Goal: Task Accomplishment & Management: Use online tool/utility

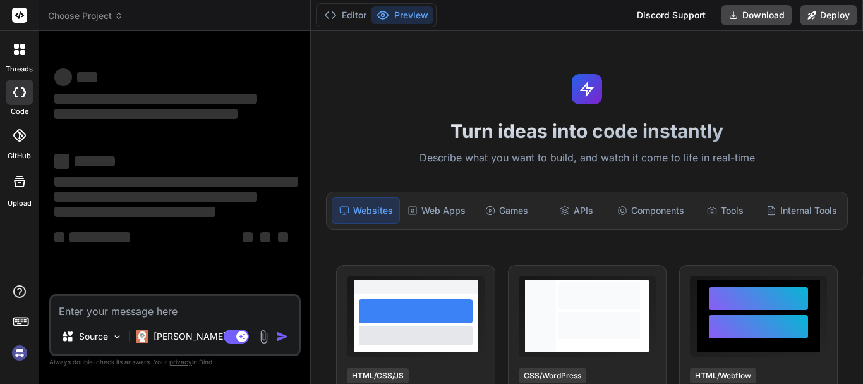
click at [103, 310] on textarea at bounding box center [175, 307] width 248 height 23
click at [70, 312] on textarea at bounding box center [175, 307] width 248 height 23
click at [73, 305] on textarea at bounding box center [175, 307] width 248 height 23
type textarea "x"
type textarea ""SELECT squ.id AS queue_position_id, guest_user_id, sq.tenantid FROM save_queue…"
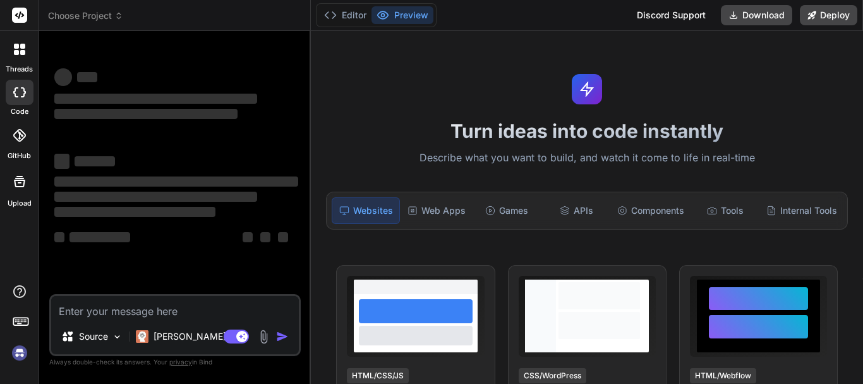
type textarea "x"
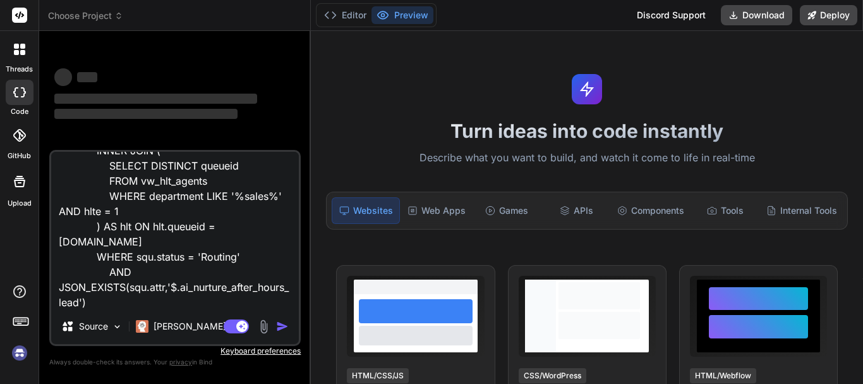
type textarea ""SELECT squ.id AS queue_position_id, guest_user_id, sq.tenantid FROM save_queue…"
type textarea "x"
type textarea ""SELECT squ.id AS queue_position_id, guest_user_id, sq.tenantid FROM save_queue…"
type textarea "x"
type textarea ""SELECT squ.id AS queue_position_id, guest_user_id, sq.tenantid FROM save_queue…"
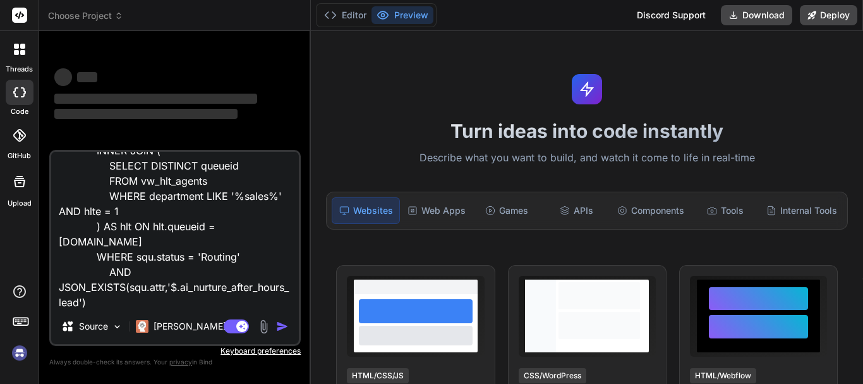
type textarea "x"
type textarea ""SELECT squ.id AS queue_position_id, guest_user_id, sq.tenantid FROM save_queue…"
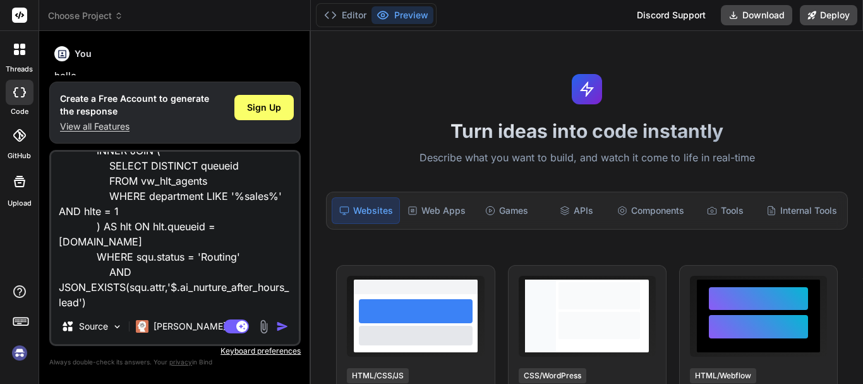
type textarea "x"
type textarea ""SELECT squ.id AS queue_position_id, guest_user_id, sq.tenantid FROM save_queue…"
type textarea "x"
type textarea ""SELECT squ.id AS queue_position_id, guest_user_id, sq.tenantid FROM save_queue…"
type textarea "x"
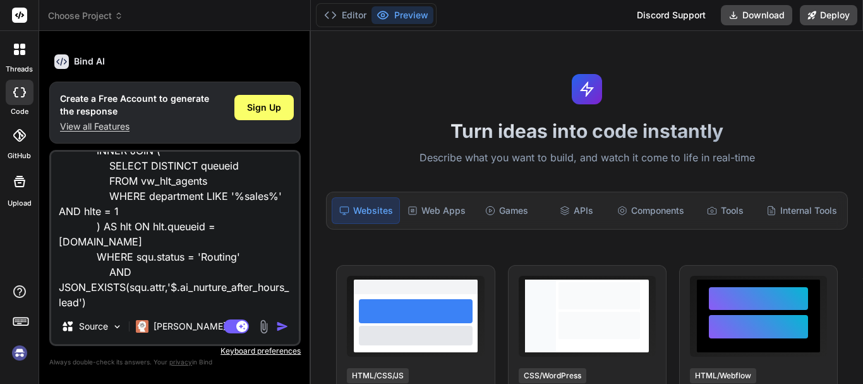
scroll to position [42, 0]
type textarea ""SELECT squ.id AS queue_position_id, guest_user_id, sq.tenantid FROM save_queue…"
type textarea "x"
type textarea ""SELECT squ.id AS queue_position_id, guest_user_id, sq.tenantid FROM save_queue…"
type textarea "x"
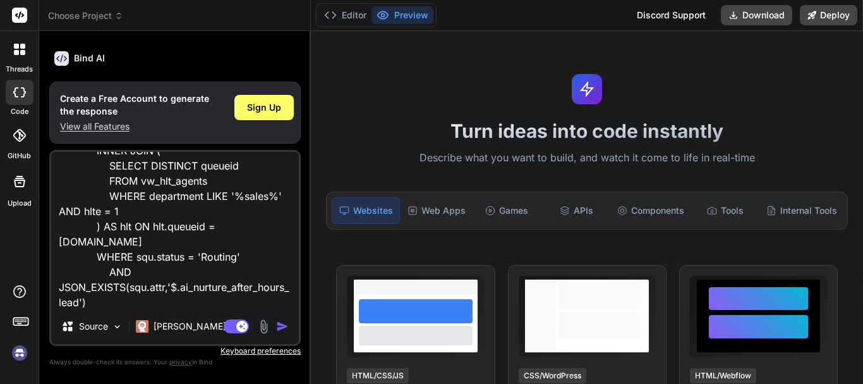
type textarea ""SELECT squ.id AS queue_position_id, guest_user_id, sq.tenantid FROM save_queue…"
type textarea "x"
type textarea ""SELECT squ.id AS queue_position_id, guest_user_id, sq.tenantid FROM save_queue…"
type textarea "x"
type textarea ""SELECT squ.id AS queue_position_id, guest_user_id, sq.tenantid FROM save_queue…"
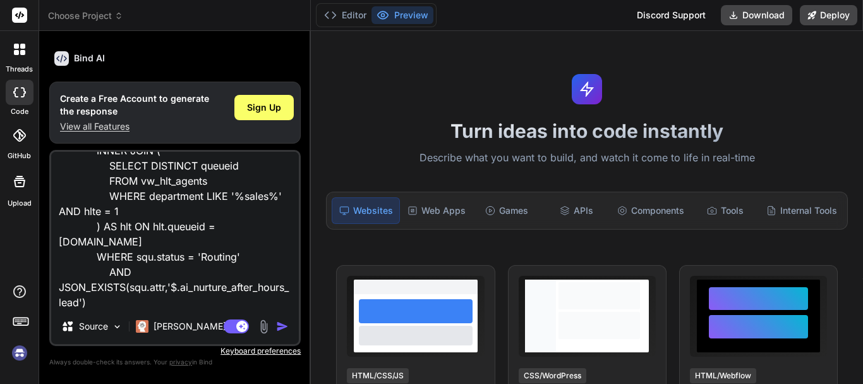
type textarea "x"
type textarea ""SELECT squ.id AS queue_position_id, guest_user_id, sq.tenantid FROM save_queue…"
type textarea "x"
type textarea ""SELECT squ.id AS queue_position_id, guest_user_id, sq.tenantid FROM save_queue…"
type textarea "x"
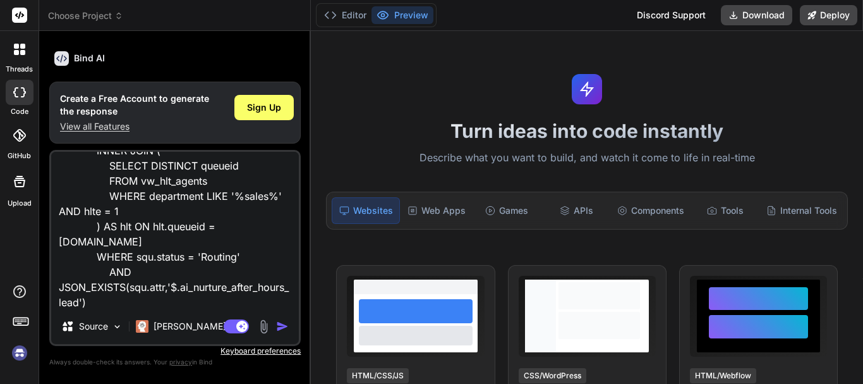
type textarea ""SELECT squ.id AS queue_position_id, guest_user_id, sq.tenantid FROM save_queue…"
type textarea "x"
type textarea ""SELECT squ.id AS queue_position_id, guest_user_id, sq.tenantid FROM save_queue…"
type textarea "x"
type textarea ""SELECT squ.id AS queue_position_id, guest_user_id, sq.tenantid FROM save_queue…"
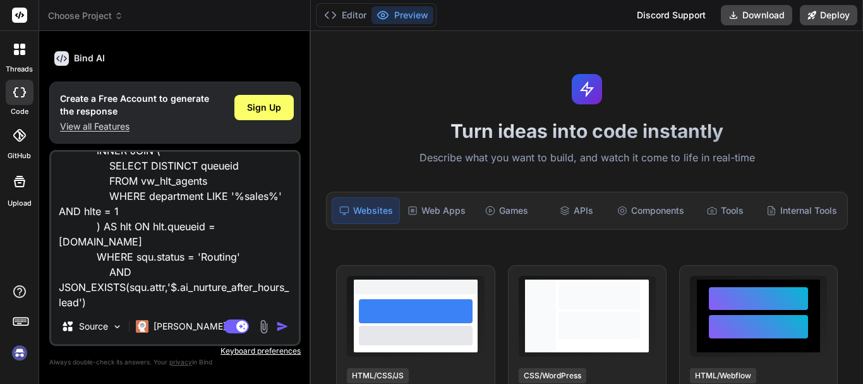
type textarea "x"
type textarea ""SELECT squ.id AS queue_position_id, guest_user_id, sq.tenantid FROM save_queue…"
type textarea "x"
type textarea ""SELECT squ.id AS queue_position_id, guest_user_id, sq.tenantid FROM save_queue…"
type textarea "x"
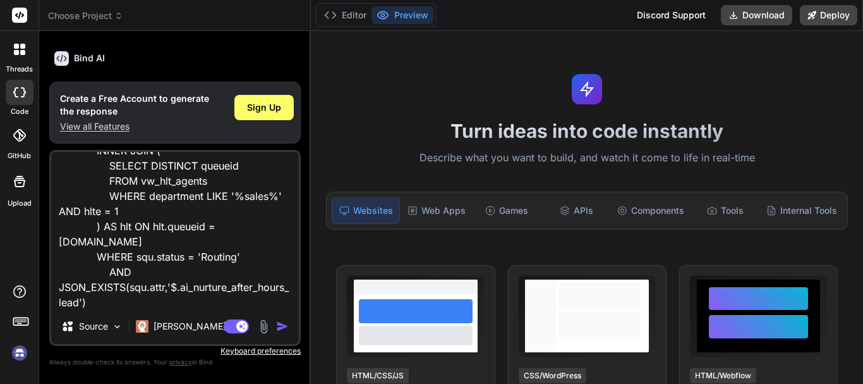
type textarea ""SELECT squ.id AS queue_position_id, guest_user_id, sq.tenantid FROM save_queue…"
type textarea "x"
type textarea ""SELECT squ.id AS queue_position_id, guest_user_id, sq.tenantid FROM save_queue…"
type textarea "x"
type textarea ""SELECT squ.id AS queue_position_id, guest_user_id, sq.tenantid FROM save_queue…"
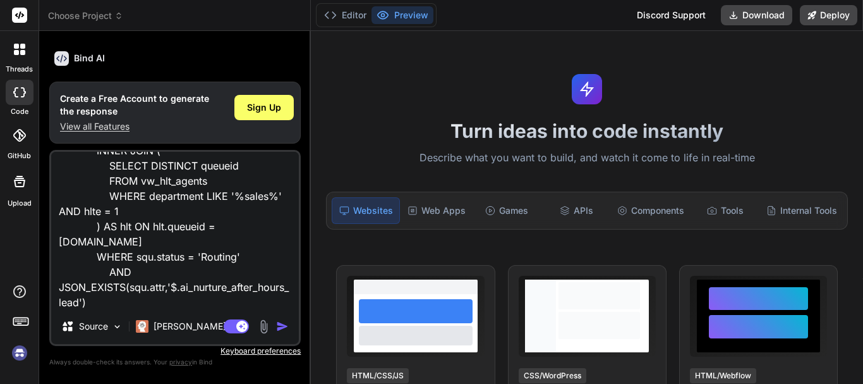
type textarea "x"
type textarea ""SELECT squ.id AS queue_position_id, guest_user_id, sq.tenantid FROM save_queue…"
type textarea "x"
type textarea ""SELECT squ.id AS queue_position_id, guest_user_id, sq.tenantid FROM save_queue…"
type textarea "x"
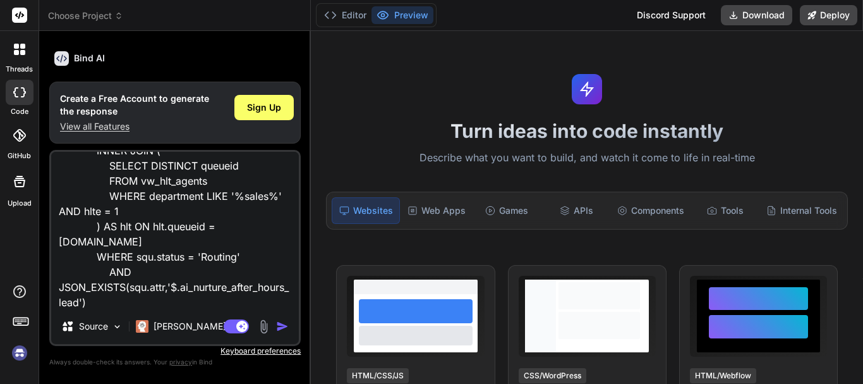
type textarea ""SELECT squ.id AS queue_position_id, guest_user_id, sq.tenantid FROM save_queue…"
type textarea "x"
type textarea ""SELECT squ.id AS queue_position_id, guest_user_id, sq.tenantid FROM save_queue…"
type textarea "x"
type textarea ""SELECT squ.id AS queue_position_id, guest_user_id, sq.tenantid FROM save_queue…"
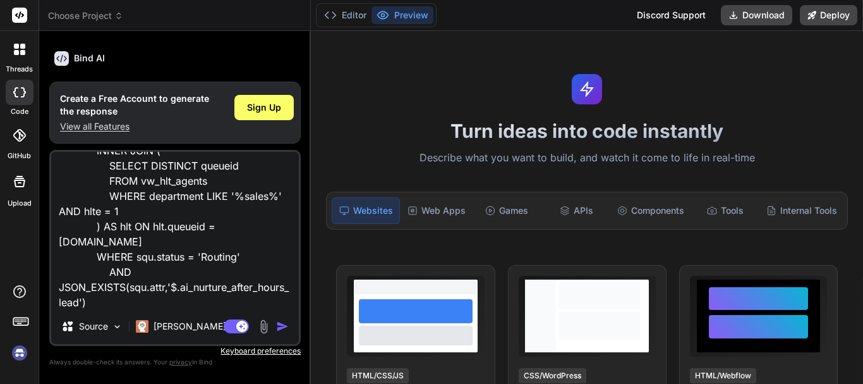
type textarea "x"
type textarea ""SELECT squ.id AS queue_position_id, guest_user_id, sq.tenantid FROM save_queue…"
type textarea "x"
type textarea ""SELECT squ.id AS queue_position_id, guest_user_id, sq.tenantid FROM save_queue…"
type textarea "x"
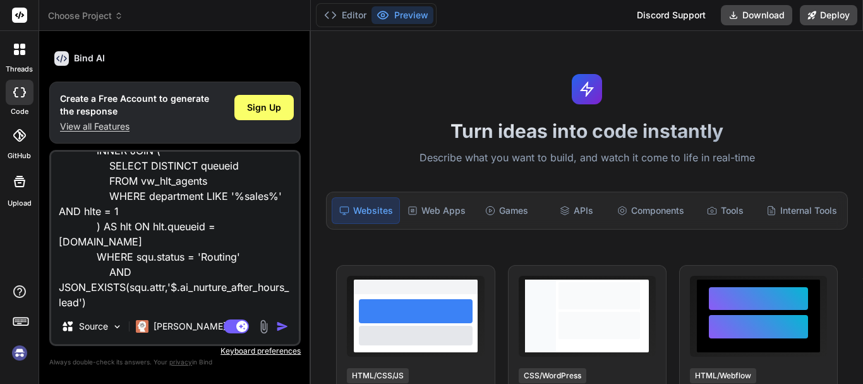
type textarea ""SELECT squ.id AS queue_position_id, guest_user_id, sq.tenantid FROM save_queue…"
type textarea "x"
type textarea ""SELECT squ.id AS queue_position_id, guest_user_id, sq.tenantid FROM save_queue…"
type textarea "x"
type textarea ""SELECT squ.id AS queue_position_id, guest_user_id, sq.tenantid FROM save_queue…"
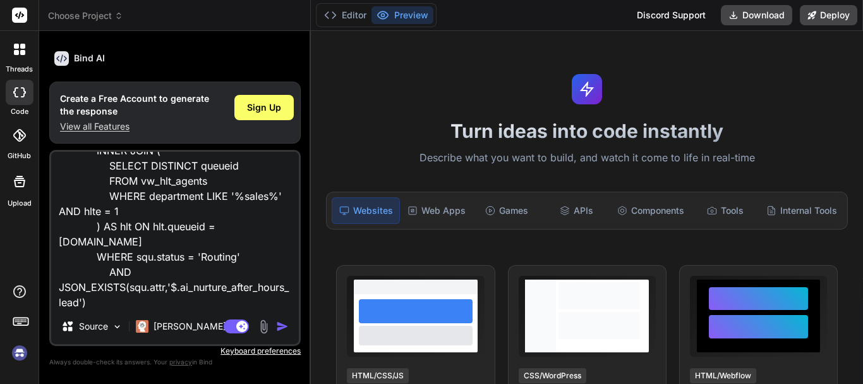
type textarea "x"
type textarea ""SELECT squ.id AS queue_position_id, guest_user_id, sq.tenantid FROM save_queue…"
type textarea "x"
type textarea ""SELECT squ.id AS queue_position_id, guest_user_id, sq.tenantid FROM save_queue…"
type textarea "x"
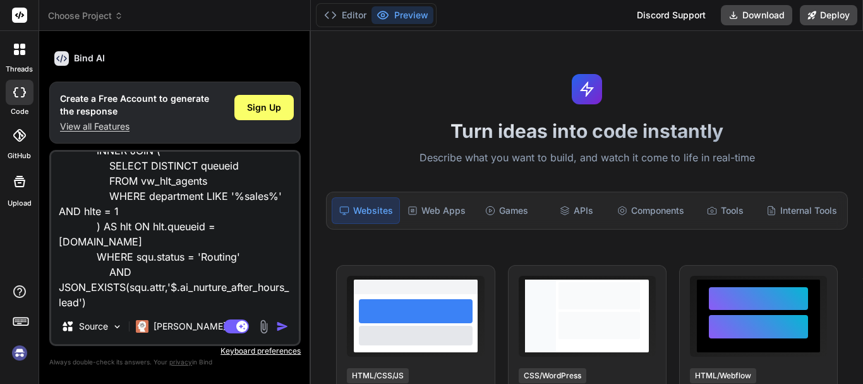
type textarea ""SELECT squ.id AS queue_position_id, guest_user_id, sq.tenantid FROM save_queue…"
type textarea "x"
type textarea ""SELECT squ.id AS queue_position_id, guest_user_id, sq.tenantid FROM save_queue…"
type textarea "x"
type textarea ""SELECT squ.id AS queue_position_id, guest_user_id, sq.tenantid FROM save_queue…"
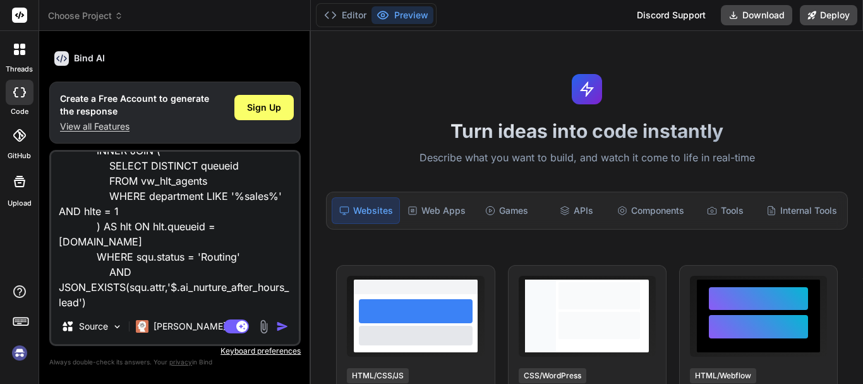
type textarea "x"
type textarea ""SELECT squ.id AS queue_position_id, guest_user_id, sq.tenantid FROM save_queue…"
type textarea "x"
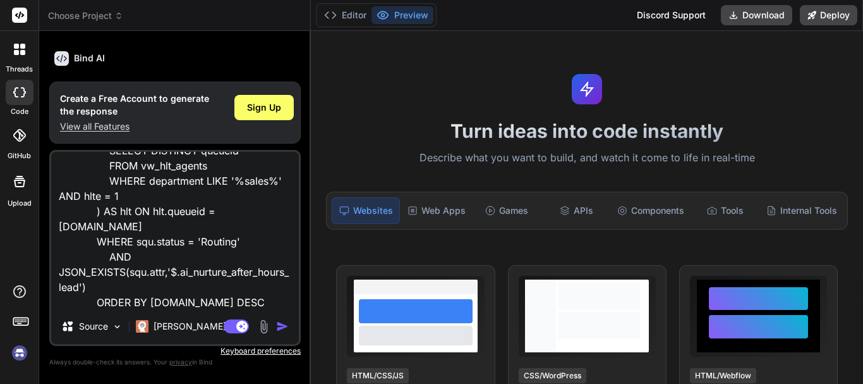
type textarea ""SELECT squ.id AS queue_position_id, guest_user_id, sq.tenantid FROM save_queue…"
type textarea "x"
type textarea ""SELECT squ.id AS queue_position_id, guest_user_id, sq.tenantid FROM save_queue…"
type textarea "x"
type textarea ""SELECT squ.id AS queue_position_id, guest_user_id, sq.tenantid FROM save_queue…"
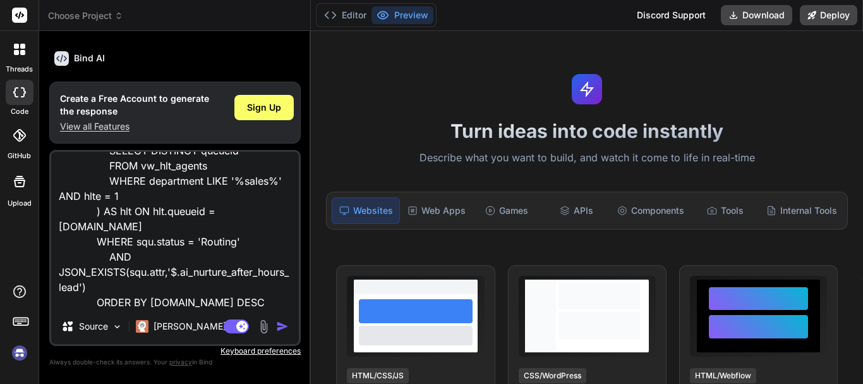
type textarea "x"
type textarea ""SELECT squ.id AS queue_position_id, guest_user_id, sq.tenantid FROM save_queue…"
type textarea "x"
type textarea ""SELECT squ.id AS queue_position_id, guest_user_id, sq.tenantid FROM save_queue…"
type textarea "x"
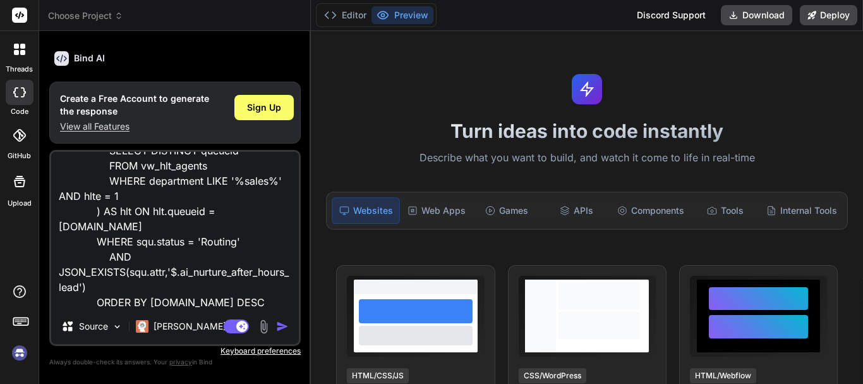
type textarea ""SELECT squ.id AS queue_position_id, guest_user_id, sq.tenantid FROM save_queue…"
type textarea "x"
type textarea ""SELECT squ.id AS queue_position_id, guest_user_id, sq.tenantid FROM save_queue…"
type textarea "x"
type textarea ""SELECT squ.id AS queue_position_id, guest_user_id, sq.tenantid FROM save_queue…"
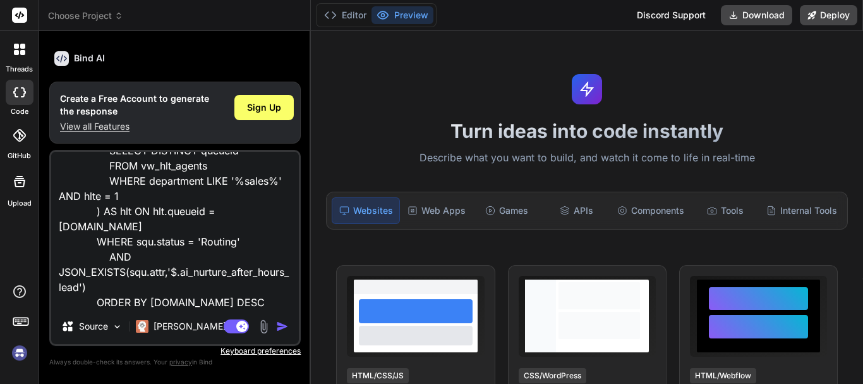
type textarea "x"
type textarea ""SELECT squ.id AS queue_position_id, guest_user_id, sq.tenantid FROM save_queue…"
type textarea "x"
type textarea ""SELECT squ.id AS queue_position_id, guest_user_id, sq.tenantid FROM save_queue…"
type textarea "x"
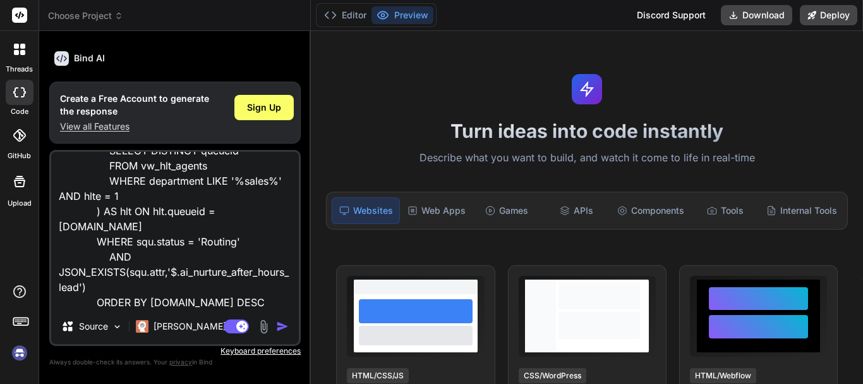
type textarea ""SELECT squ.id AS queue_position_id, guest_user_id, sq.tenantid FROM save_queue…"
type textarea "x"
type textarea ""SELECT squ.id AS queue_position_id, guest_user_id, sq.tenantid FROM save_queue…"
type textarea "x"
type textarea ""SELECT squ.id AS queue_position_id, guest_user_id, sq.tenantid FROM save_queue…"
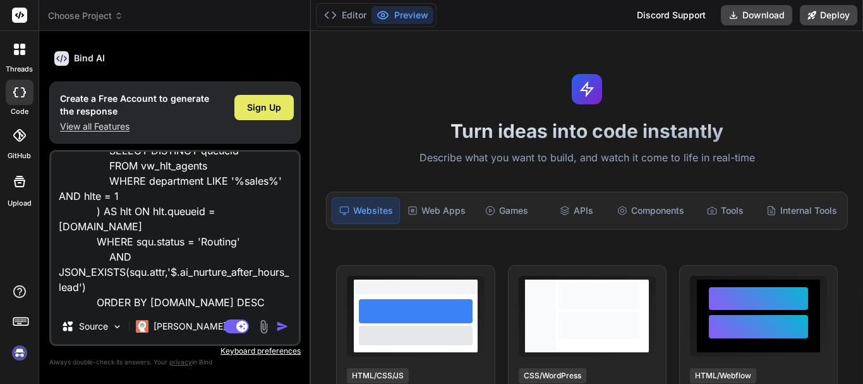
click at [255, 105] on span "Sign Up" at bounding box center [264, 107] width 34 height 13
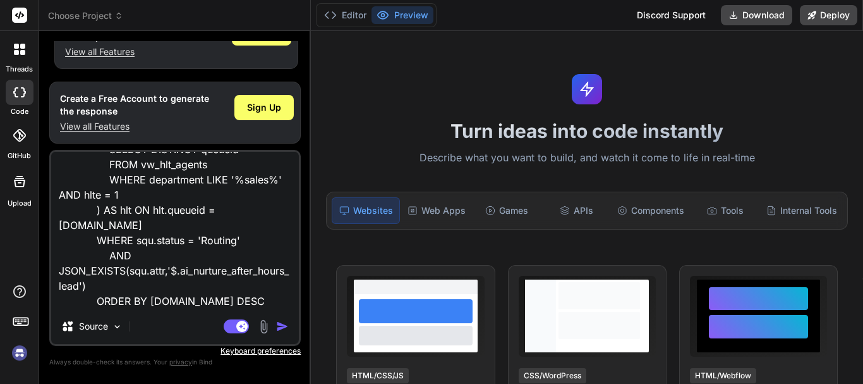
scroll to position [0, 0]
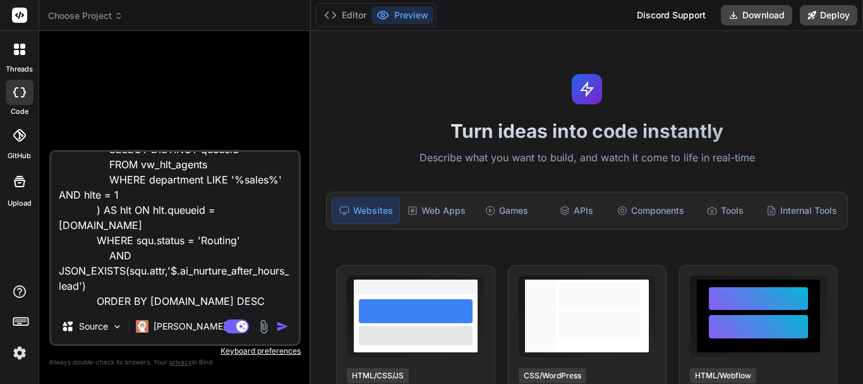
click at [283, 330] on img "button" at bounding box center [282, 326] width 13 height 13
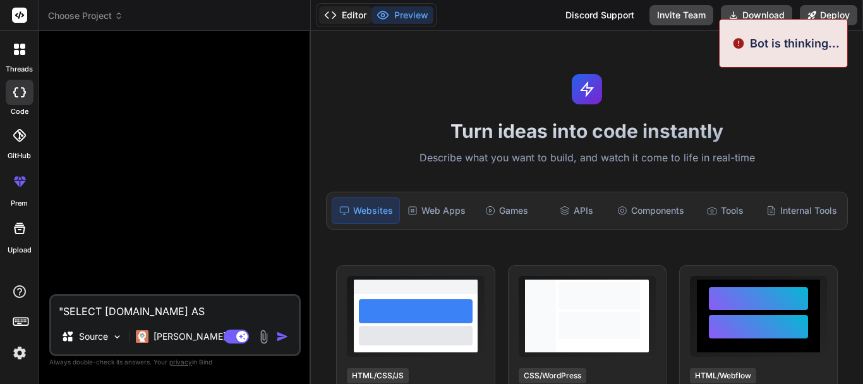
click at [348, 17] on button "Editor" at bounding box center [345, 15] width 52 height 18
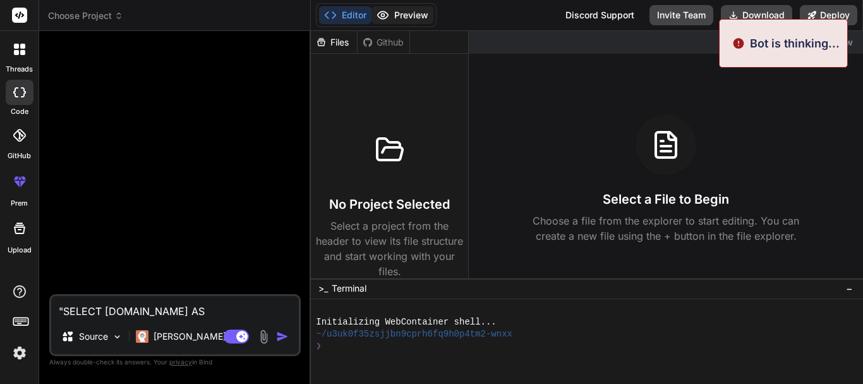
click at [387, 15] on icon at bounding box center [383, 15] width 13 height 13
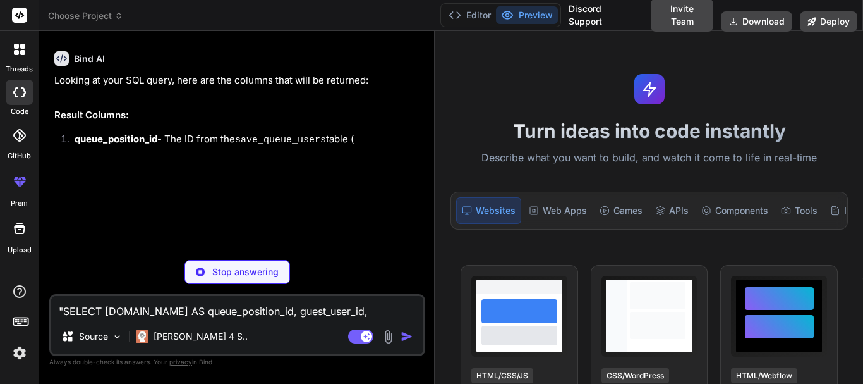
drag, startPoint x: 311, startPoint y: 71, endPoint x: 415, endPoint y: 71, distance: 104.3
click at [415, 71] on div "Bind AI Web Search Created with Pixso. Code Generator Bind AI Looking at your S…" at bounding box center [237, 207] width 396 height 353
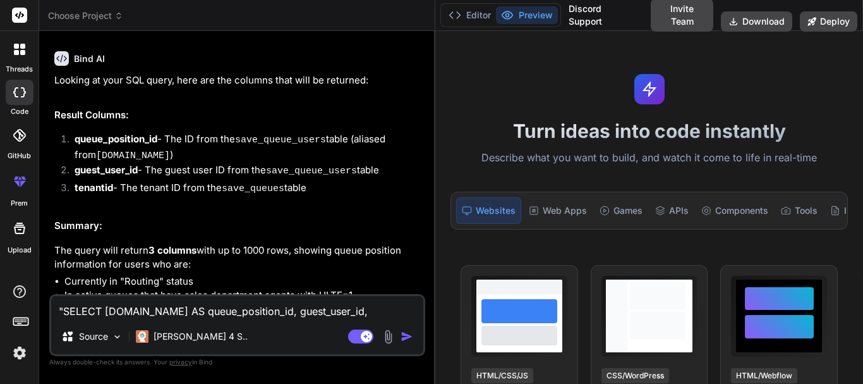
type textarea "x"
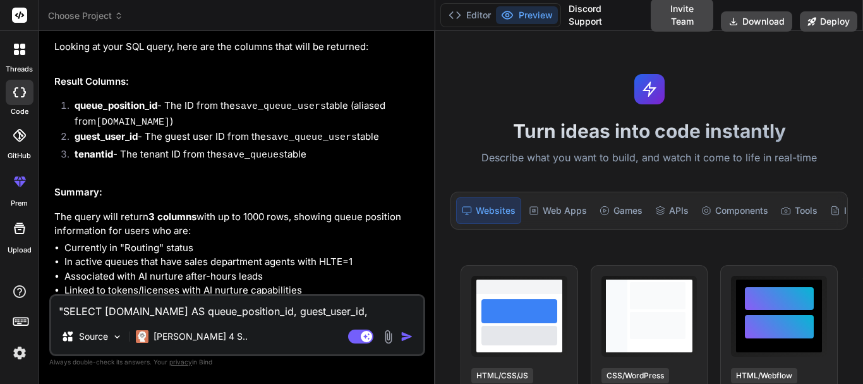
scroll to position [8, 0]
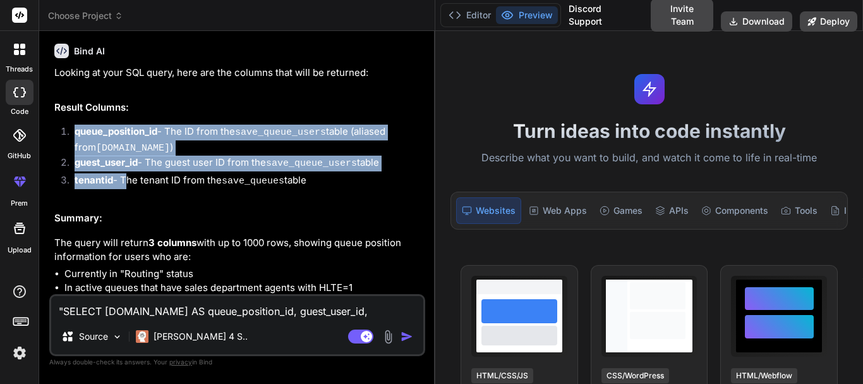
drag, startPoint x: 74, startPoint y: 127, endPoint x: 125, endPoint y: 178, distance: 72.4
click at [125, 178] on ol "queue_position_id - The ID from the save_queue_users table (aliased from squ.id…" at bounding box center [238, 158] width 369 height 66
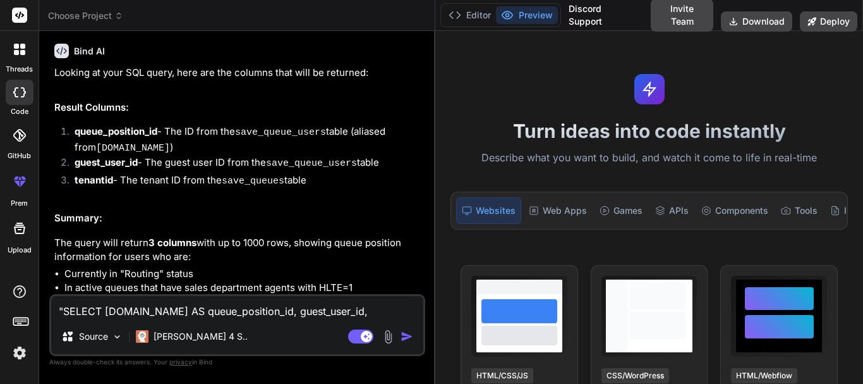
click at [130, 305] on textarea ""SELECT squ.id AS queue_position_id, guest_user_id, sq.tenantid FROM save_queue…" at bounding box center [237, 307] width 372 height 23
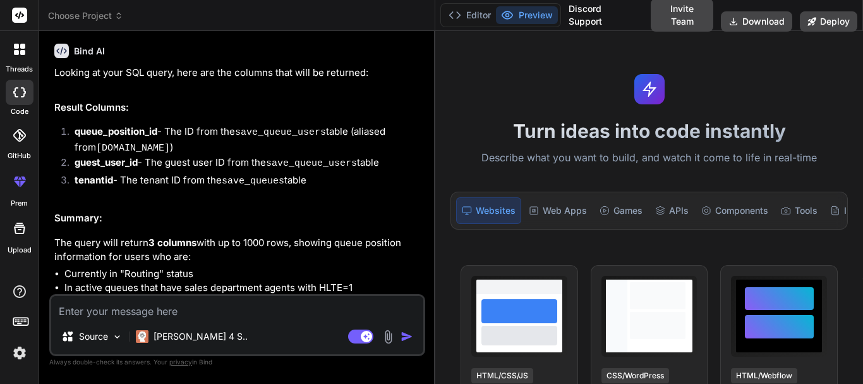
paste textarea "$select_result = database_try_select($route, "SELECT squ.id AS queue_position_i…"
type textarea "$select_result = database_try_select($route, "SELECT squ.id AS queue_position_i…"
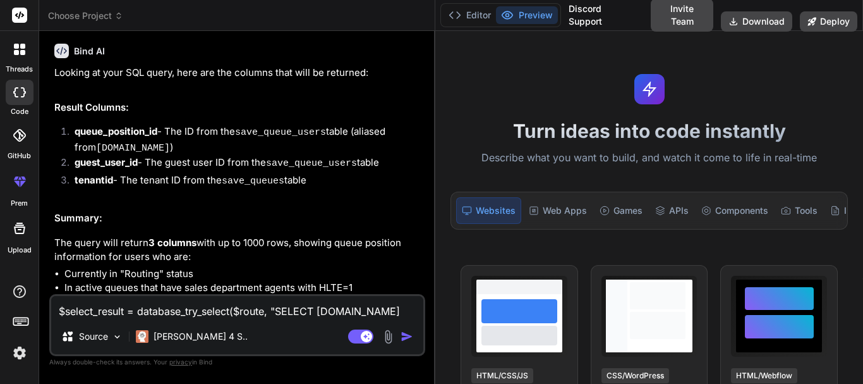
scroll to position [107, 0]
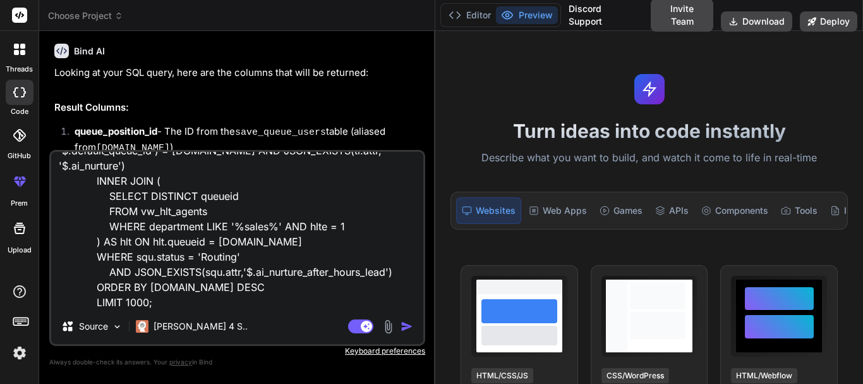
type textarea "x"
type textarea "$select_result = database_try_select($route, "SELECT squ.id AS queue_position_i…"
type textarea "x"
type textarea "$select_result = database_try_select($route, "SELECT squ.id AS queue_position_i…"
type textarea "x"
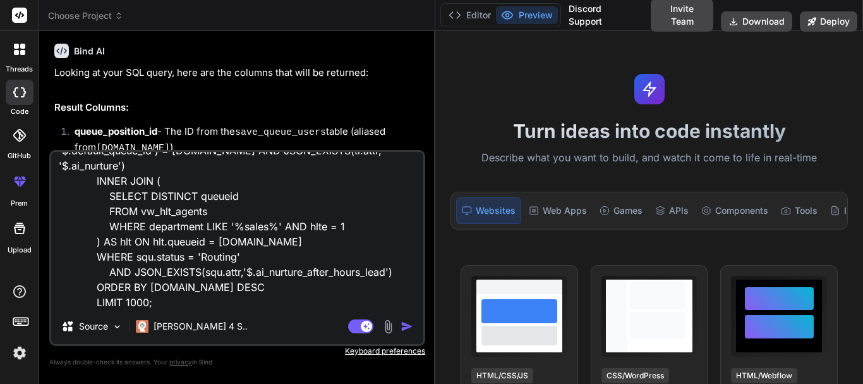
scroll to position [138, 0]
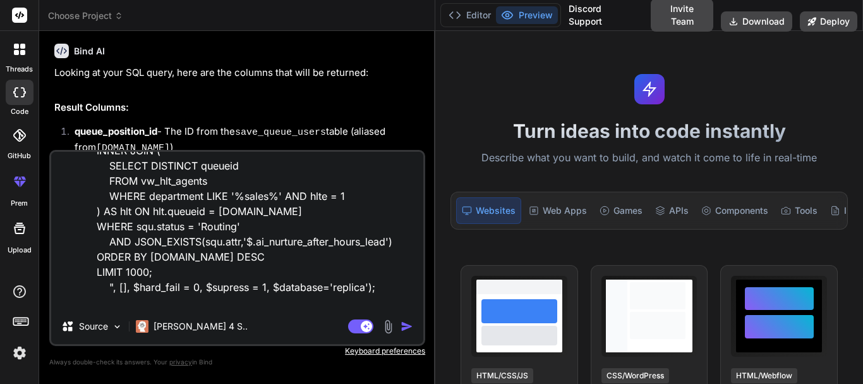
type textarea "$select_result = database_try_select($route, "SELECT squ.id AS queue_position_i…"
type textarea "x"
type textarea "$select_result = database_try_select($route, "SELECT squ.id AS queue_position_i…"
type textarea "x"
type textarea "$select_result = database_try_select($route, "SELECT squ.id AS queue_position_i…"
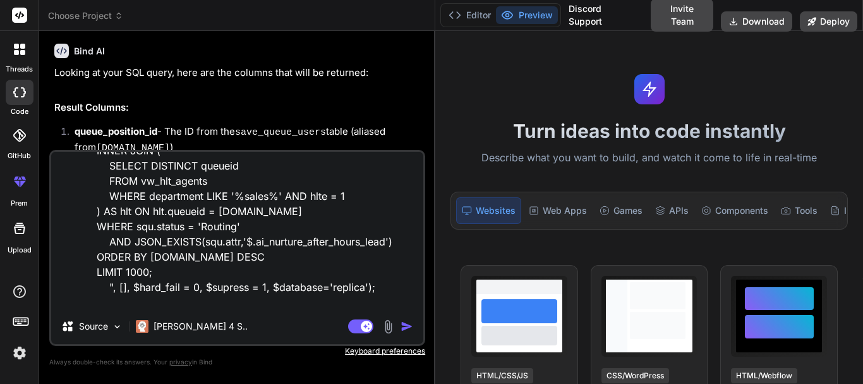
type textarea "x"
type textarea "$select_result = database_try_select($route, "SELECT squ.id AS queue_position_i…"
type textarea "x"
type textarea "$select_result = database_try_select($route, "SELECT squ.id AS queue_position_i…"
type textarea "x"
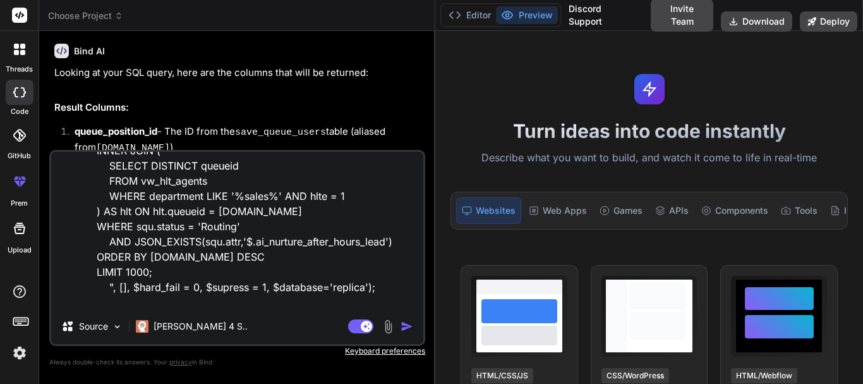
type textarea "$select_result = database_try_select($route, "SELECT squ.id AS queue_position_i…"
type textarea "x"
type textarea "$select_result = database_try_select($route, "SELECT squ.id AS queue_position_i…"
type textarea "x"
type textarea "$select_result = database_try_select($route, "SELECT squ.id AS queue_position_i…"
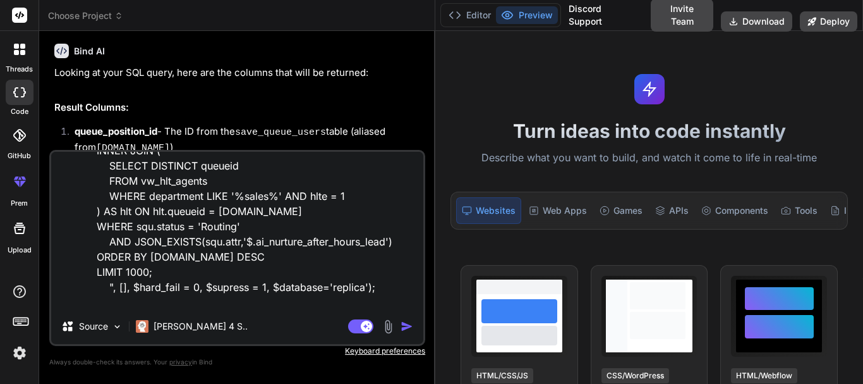
type textarea "x"
type textarea "$select_result = database_try_select($route, "SELECT squ.id AS queue_position_i…"
type textarea "x"
type textarea "$select_result = database_try_select($route, "SELECT squ.id AS queue_position_i…"
type textarea "x"
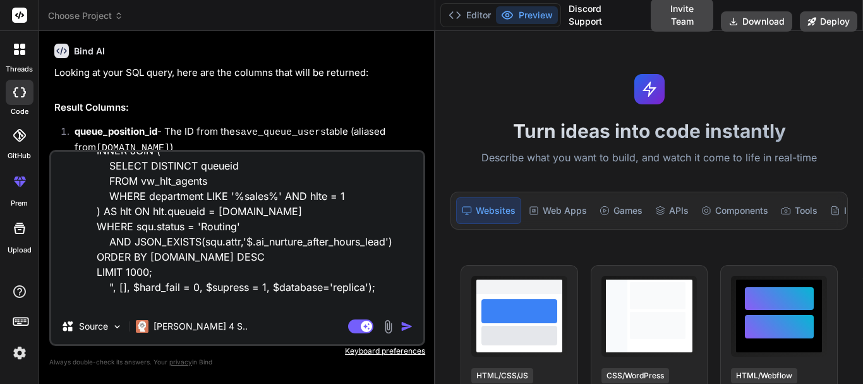
type textarea "$select_result = database_try_select($route, "SELECT squ.id AS queue_position_i…"
type textarea "x"
type textarea "$select_result = database_try_select($route, "SELECT squ.id AS queue_position_i…"
type textarea "x"
type textarea "$select_result = database_try_select($route, "SELECT squ.id AS queue_position_i…"
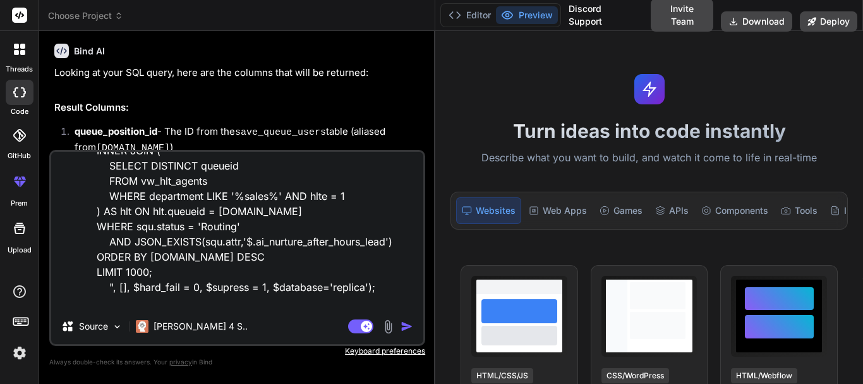
type textarea "x"
type textarea "$select_result = database_try_select($route, "SELECT squ.id AS queue_position_i…"
type textarea "x"
type textarea "$select_result = database_try_select($route, "SELECT squ.id AS queue_position_i…"
type textarea "x"
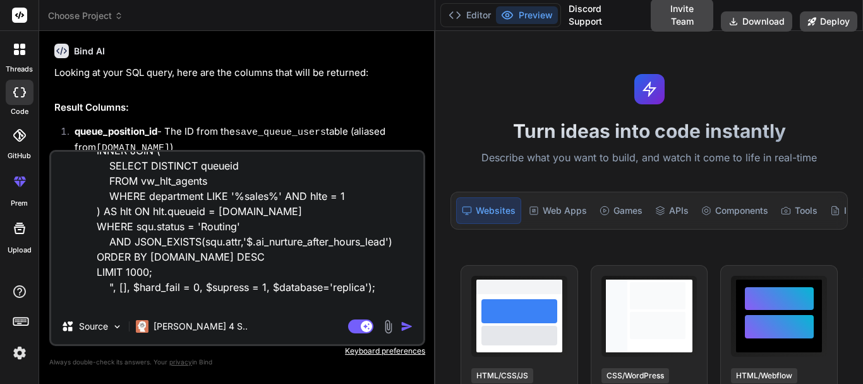
type textarea "$select_result = database_try_select($route, "SELECT squ.id AS queue_position_i…"
type textarea "x"
type textarea "$select_result = database_try_select($route, "SELECT squ.id AS queue_position_i…"
type textarea "x"
type textarea "$select_result = database_try_select($route, "SELECT squ.id AS queue_position_i…"
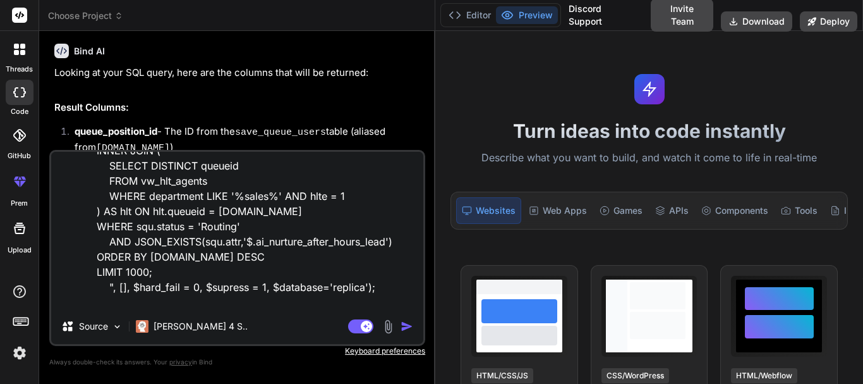
type textarea "x"
type textarea "$select_result = database_try_select($route, "SELECT squ.id AS queue_position_i…"
type textarea "x"
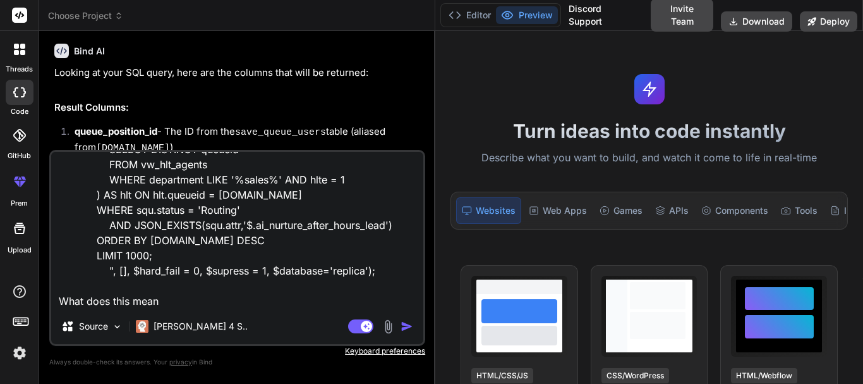
paste textarea "if ($select_result['status'] != 1)"
type textarea "$select_result = database_try_select($route, "SELECT squ.id AS queue_position_i…"
type textarea "x"
type textarea "$select_result = database_try_select($route, "SELECT squ.id AS queue_position_i…"
type textarea "x"
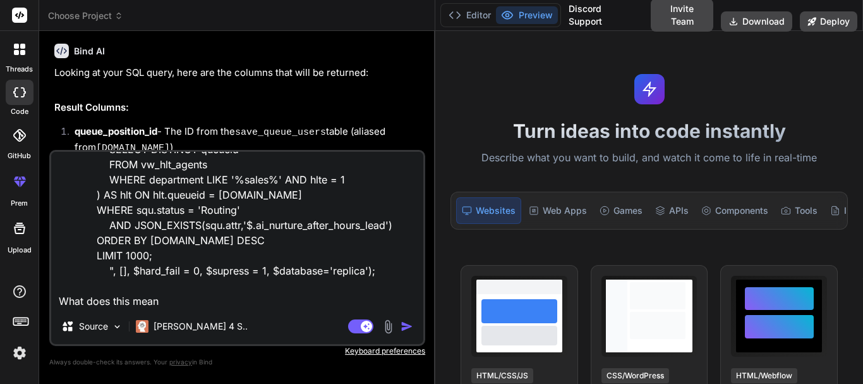
type textarea "$select_result = database_try_select($route, "SELECT squ.id AS queue_position_i…"
type textarea "x"
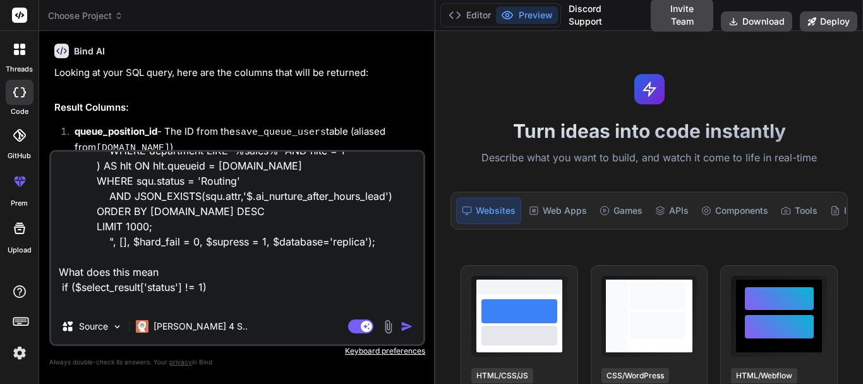
type textarea "$select_result = database_try_select($route, "SELECT squ.id AS queue_position_i…"
type textarea "x"
type textarea "$select_result = database_try_select($route, "SELECT squ.id AS queue_position_i…"
type textarea "x"
type textarea "$select_result = database_try_select($route, "SELECT squ.id AS queue_position_i…"
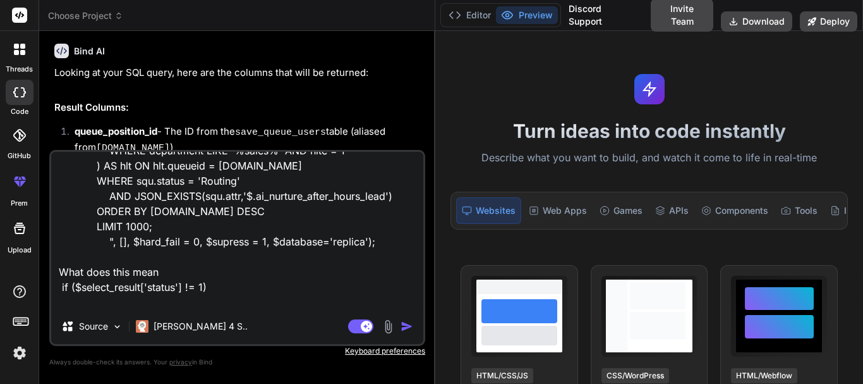
type textarea "x"
type textarea "$select_result = database_try_select($route, "SELECT squ.id AS queue_position_i…"
type textarea "x"
type textarea "$select_result = database_try_select($route, "SELECT squ.id AS queue_position_i…"
type textarea "x"
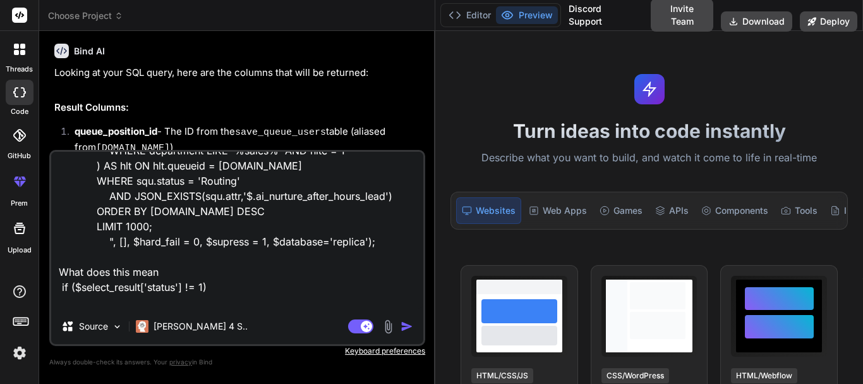
type textarea "$select_result = database_try_select($route, "SELECT squ.id AS queue_position_i…"
type textarea "x"
type textarea "$select_result = database_try_select($route, "SELECT squ.id AS queue_position_i…"
type textarea "x"
type textarea "$select_result = database_try_select($route, "SELECT squ.id AS queue_position_i…"
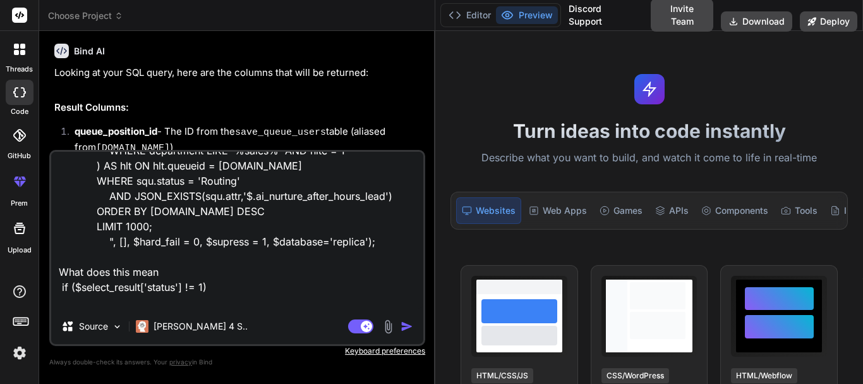
type textarea "x"
type textarea "$select_result = database_try_select($route, "SELECT squ.id AS queue_position_i…"
type textarea "x"
type textarea "$select_result = database_try_select($route, "SELECT squ.id AS queue_position_i…"
type textarea "x"
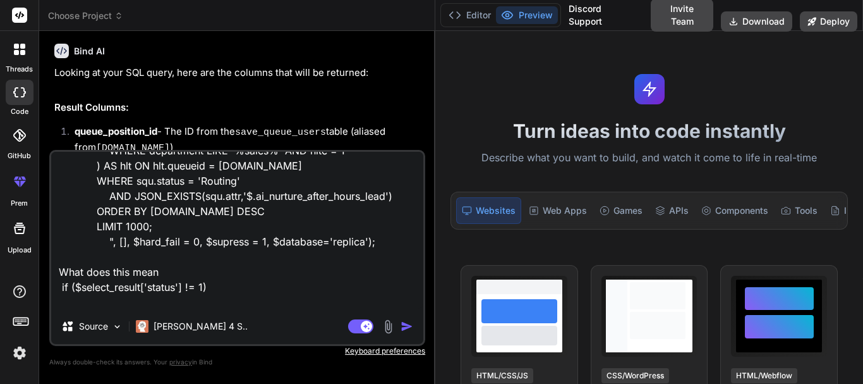
type textarea "$select_result = database_try_select($route, "SELECT squ.id AS queue_position_i…"
type textarea "x"
type textarea "$select_result = database_try_select($route, "SELECT squ.id AS queue_position_i…"
type textarea "x"
type textarea "$select_result = database_try_select($route, "SELECT squ.id AS queue_position_i…"
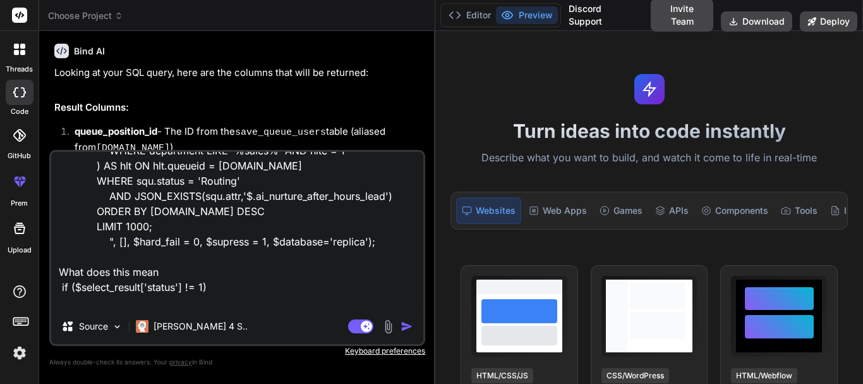
type textarea "x"
type textarea "$select_result = database_try_select($route, "SELECT squ.id AS queue_position_i…"
type textarea "x"
drag, startPoint x: 75, startPoint y: 272, endPoint x: 180, endPoint y: 272, distance: 104.9
click at [180, 272] on textarea "$select_result = database_try_select($route, "SELECT squ.id AS queue_position_i…" at bounding box center [237, 230] width 372 height 157
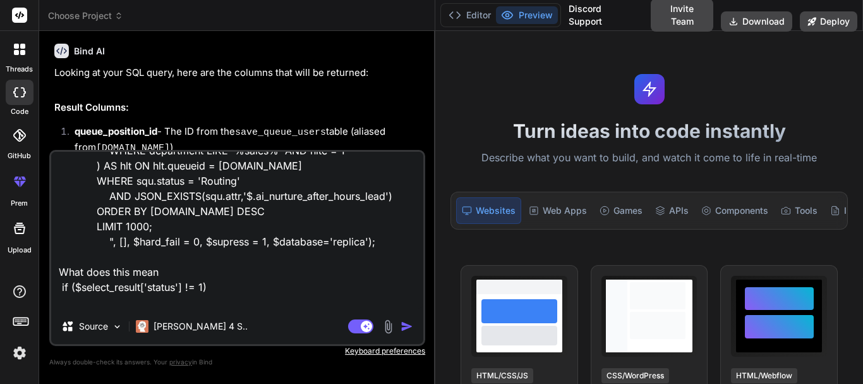
click at [148, 297] on textarea "$select_result = database_try_select($route, "SELECT squ.id AS queue_position_i…" at bounding box center [237, 230] width 372 height 157
paste textarea "$select_result['status'"
type textarea "$select_result = database_try_select($route, "SELECT squ.id AS queue_position_i…"
type textarea "x"
type textarea "$select_result = database_try_select($route, "SELECT squ.id AS queue_position_i…"
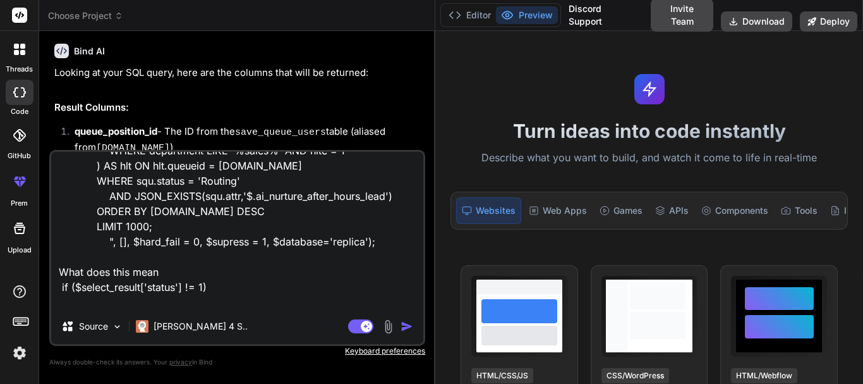
type textarea "x"
type textarea "$select_result = database_try_select($route, "SELECT squ.id AS queue_position_i…"
type textarea "x"
type textarea "$select_result = database_try_select($route, "SELECT squ.id AS queue_position_i…"
type textarea "x"
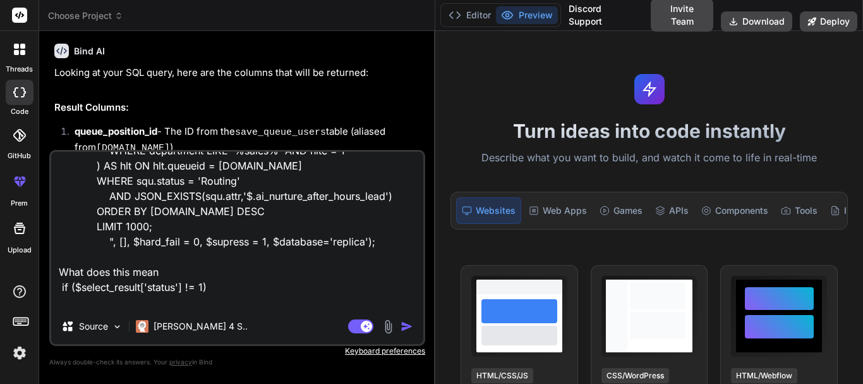
type textarea "$select_result = database_try_select($route, "SELECT squ.id AS queue_position_i…"
type textarea "x"
type textarea "$select_result = database_try_select($route, "SELECT squ.id AS queue_position_i…"
type textarea "x"
type textarea "$select_result = database_try_select($route, "SELECT squ.id AS queue_position_i…"
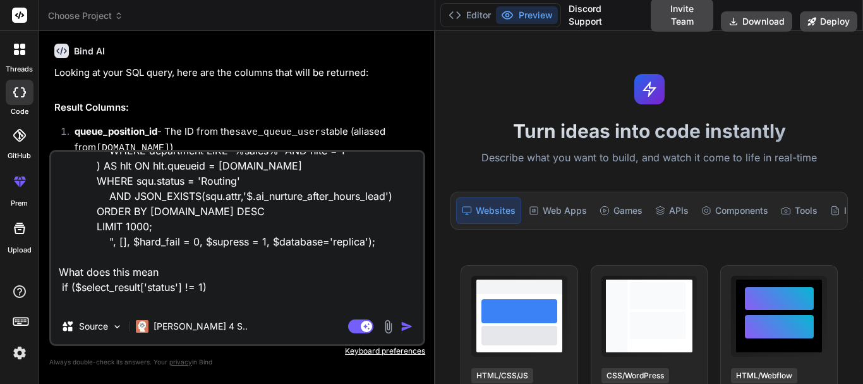
type textarea "x"
type textarea "$select_result = database_try_select($route, "SELECT squ.id AS queue_position_i…"
type textarea "x"
type textarea "$select_result = database_try_select($route, "SELECT squ.id AS queue_position_i…"
type textarea "x"
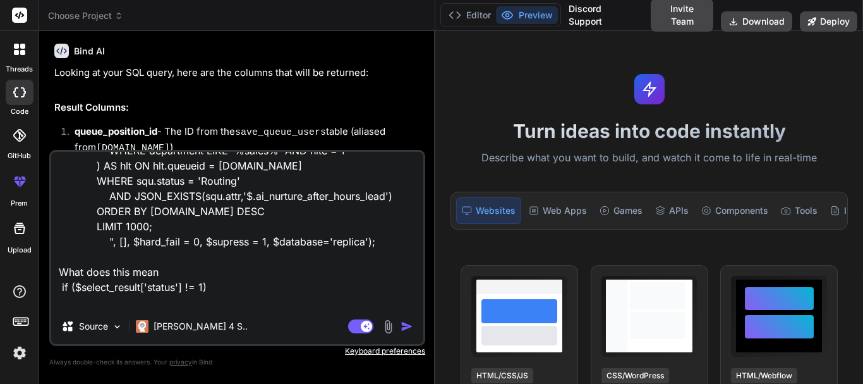
type textarea "$select_result = database_try_select($route, "SELECT squ.id AS queue_position_i…"
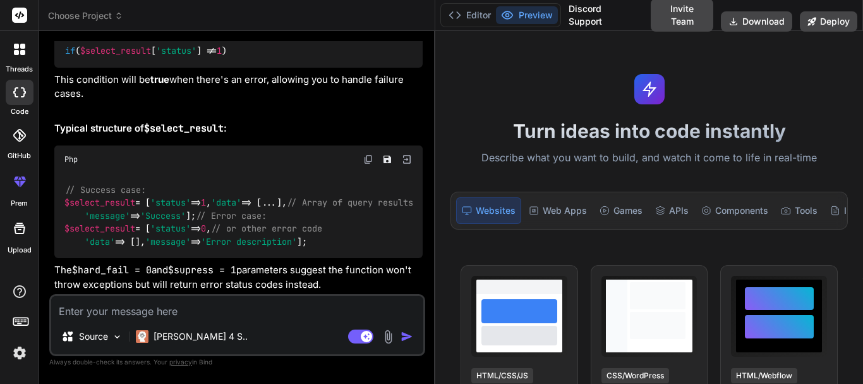
scroll to position [970, 0]
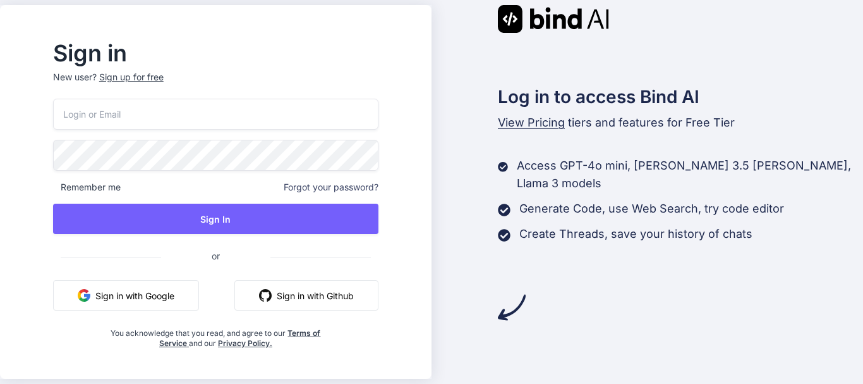
click at [105, 113] on input "email" at bounding box center [216, 114] width 326 height 31
click at [174, 76] on p "New user? Sign up for free" at bounding box center [216, 85] width 326 height 28
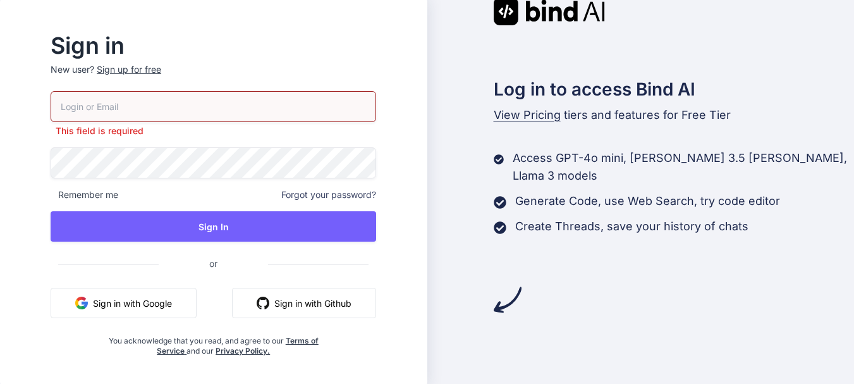
click at [157, 71] on div "Sign up for free" at bounding box center [129, 69] width 64 height 13
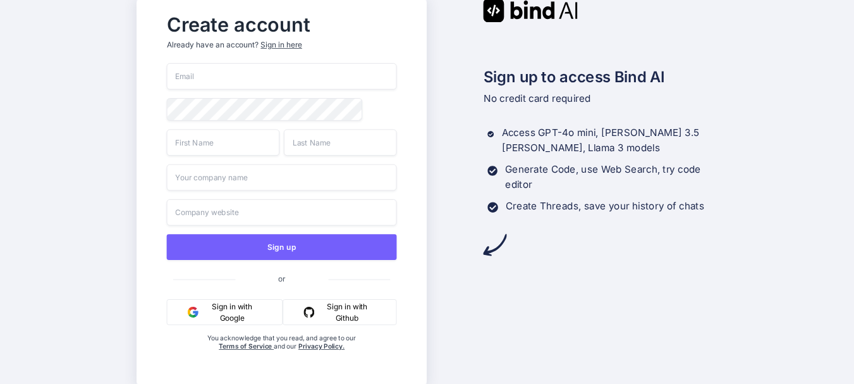
click at [178, 78] on input "email" at bounding box center [282, 76] width 230 height 27
paste input "[EMAIL_ADDRESS][DOMAIN_NAME]"
type input "[EMAIL_ADDRESS][DOMAIN_NAME]"
click at [197, 137] on input "text" at bounding box center [223, 142] width 113 height 27
type input "fgrf"
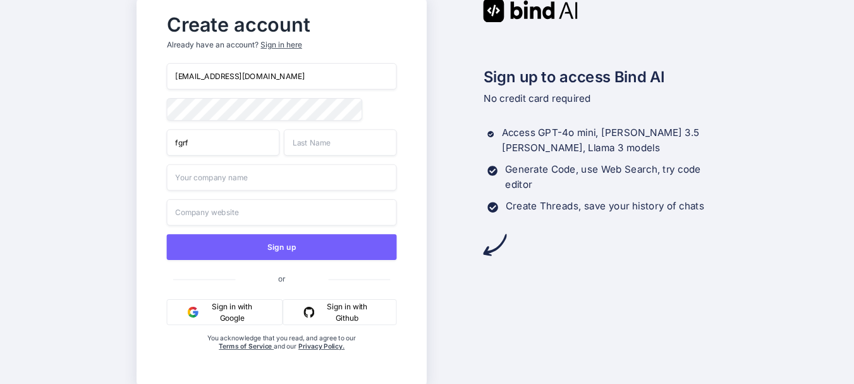
click at [341, 140] on input "text" at bounding box center [340, 142] width 113 height 27
type input "regvref"
click at [227, 183] on input "text" at bounding box center [282, 177] width 230 height 27
type input "rgfdgvrfeds"
click at [219, 211] on input "text" at bounding box center [282, 212] width 230 height 27
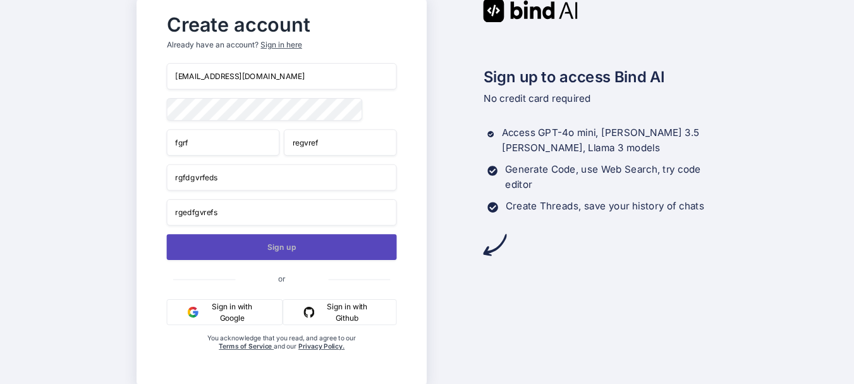
type input "rgedfgvrefs"
click at [271, 250] on button "Sign up" at bounding box center [282, 247] width 230 height 26
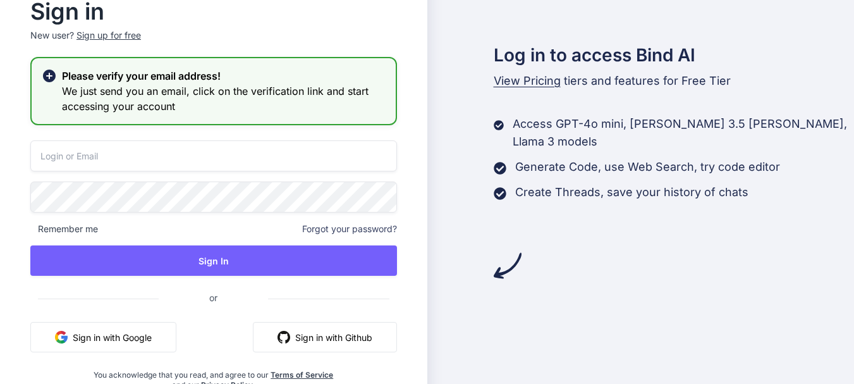
click at [82, 154] on input "email" at bounding box center [213, 155] width 367 height 31
paste input "[EMAIL_ADDRESS][DOMAIN_NAME]"
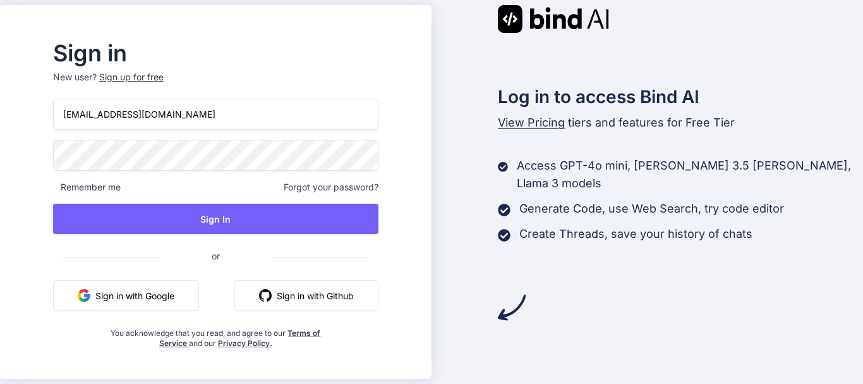
type input "[EMAIL_ADDRESS][DOMAIN_NAME]"
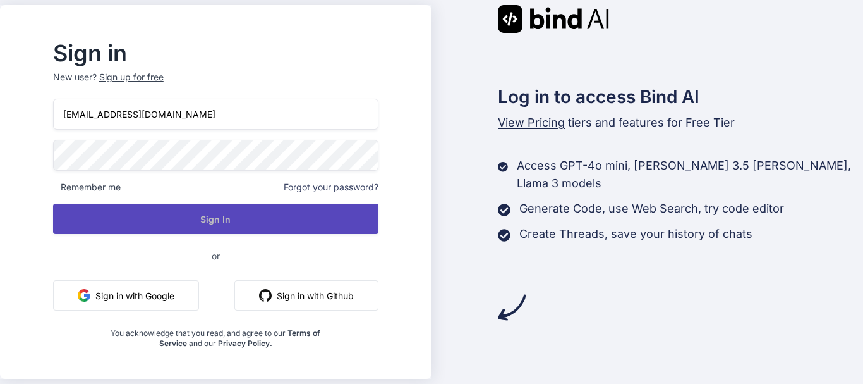
click at [234, 231] on button "Sign In" at bounding box center [216, 219] width 326 height 30
